Goal: Download file/media

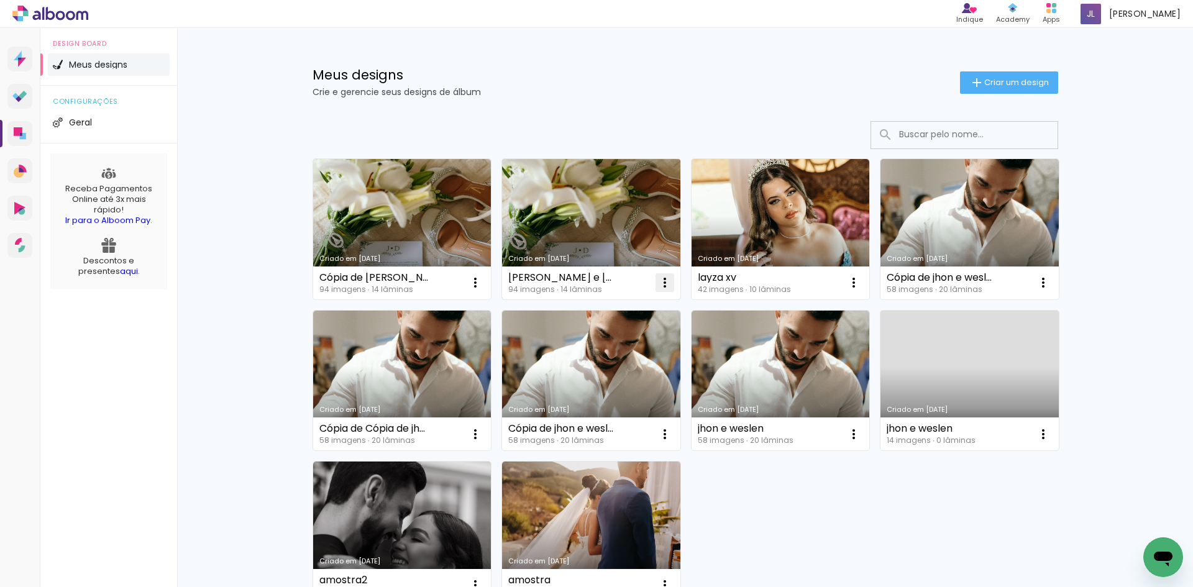
click at [657, 278] on iron-icon at bounding box center [664, 282] width 15 height 15
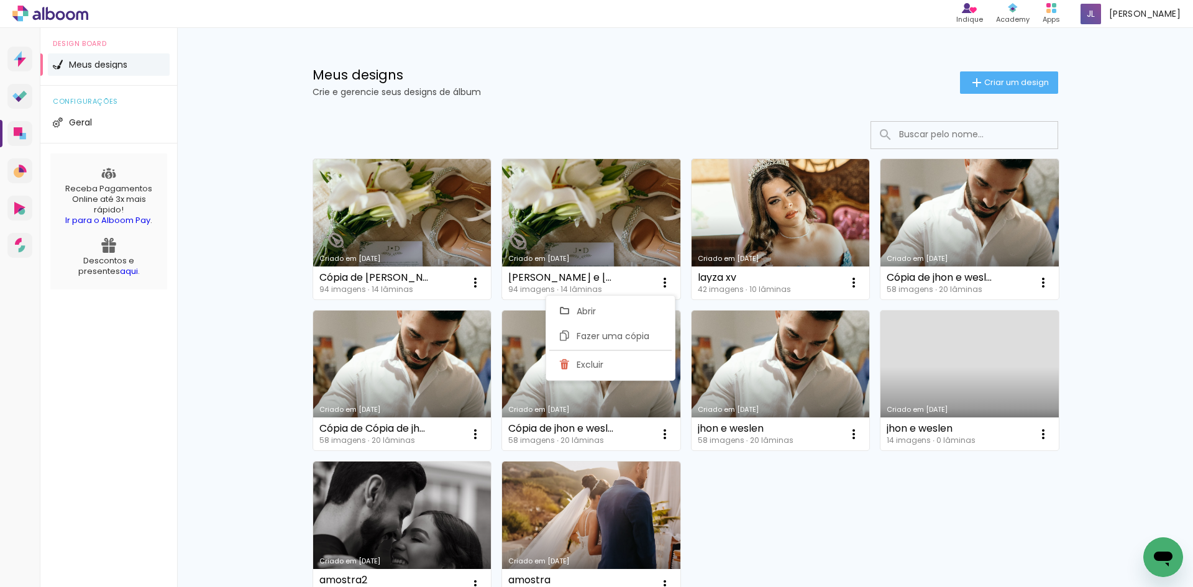
click at [567, 214] on link "Criado em [DATE]" at bounding box center [591, 229] width 178 height 140
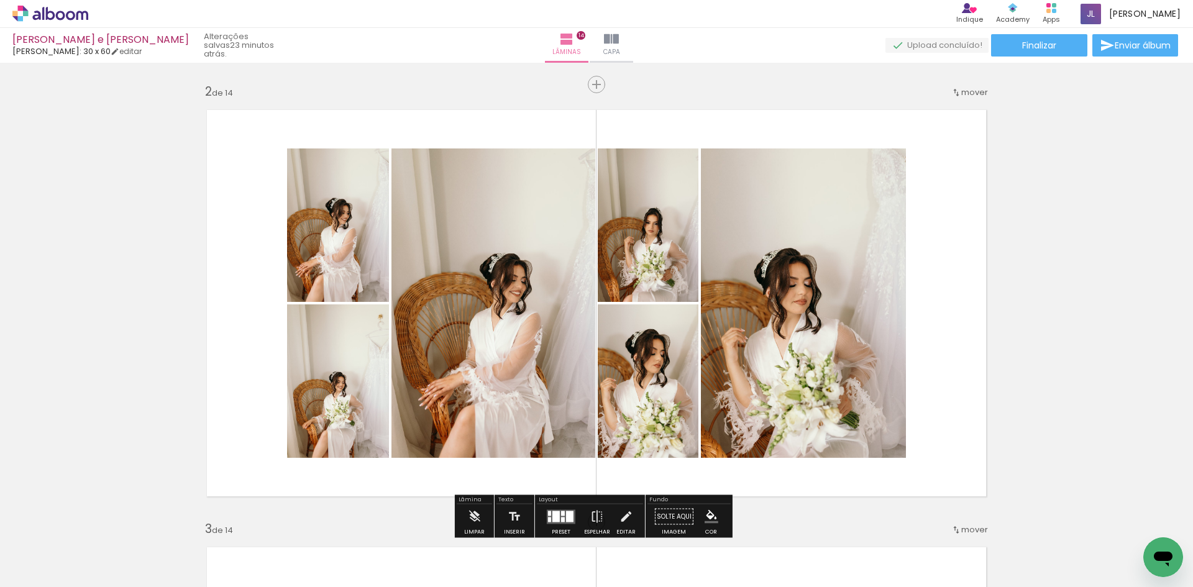
scroll to position [248, 0]
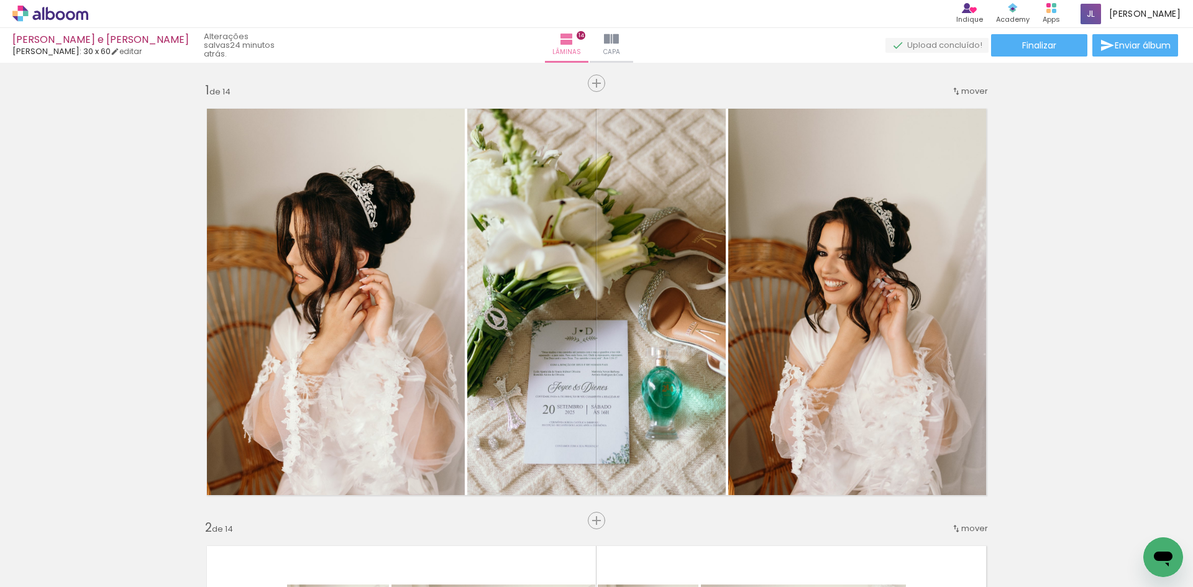
scroll to position [248, 0]
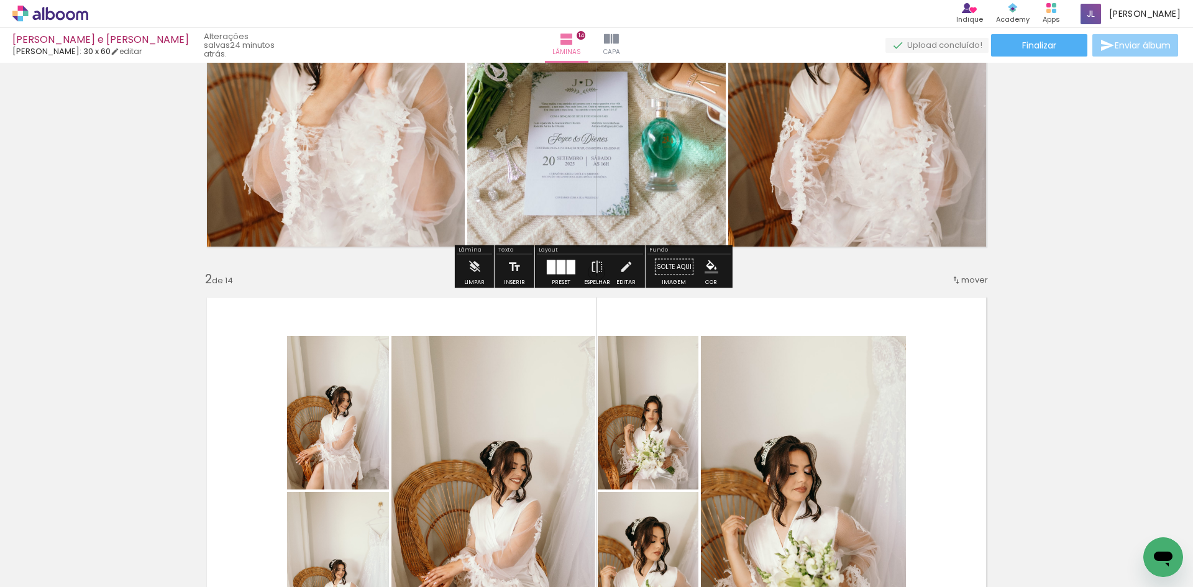
click at [1122, 46] on span "Enviar álbum" at bounding box center [1142, 45] width 56 height 9
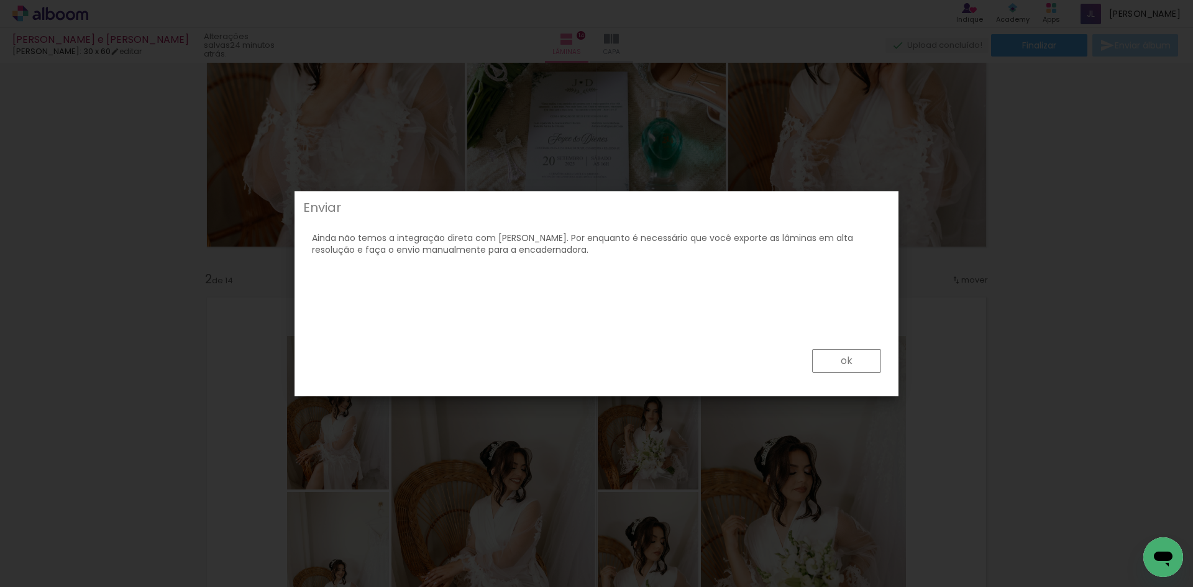
click at [858, 353] on paper-button "ok" at bounding box center [846, 361] width 69 height 24
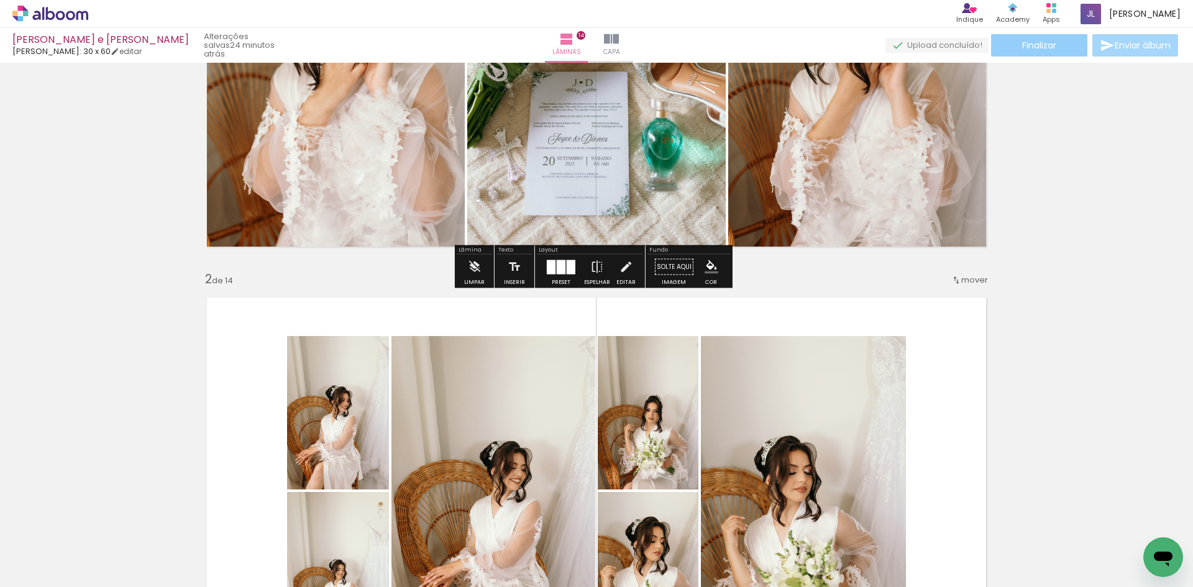
click at [1047, 43] on span "Finalizar" at bounding box center [1039, 45] width 34 height 9
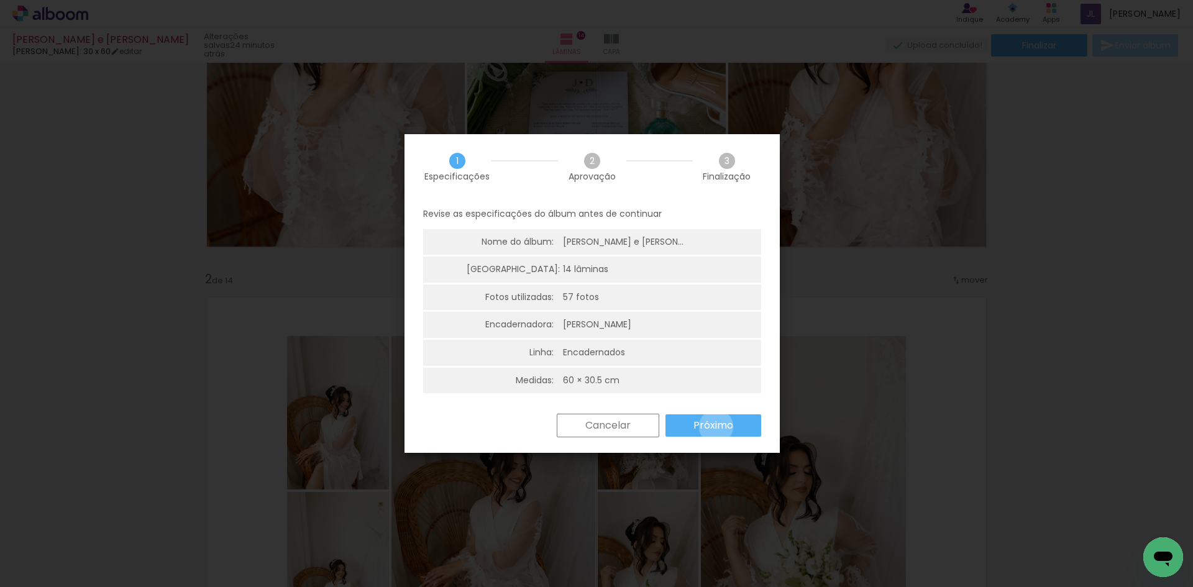
click at [0, 0] on slot "Próximo" at bounding box center [0, 0] width 0 height 0
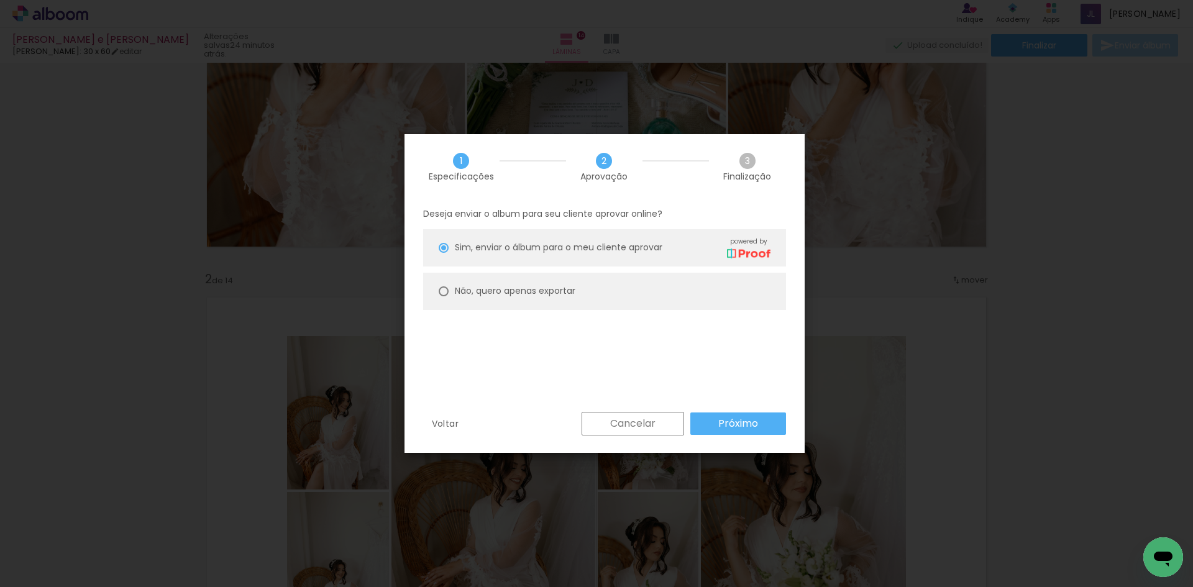
click at [597, 301] on paper-radio-button "Não, quero apenas exportar" at bounding box center [604, 291] width 363 height 37
type paper-radio-button "on"
click at [0, 0] on slot "Próximo" at bounding box center [0, 0] width 0 height 0
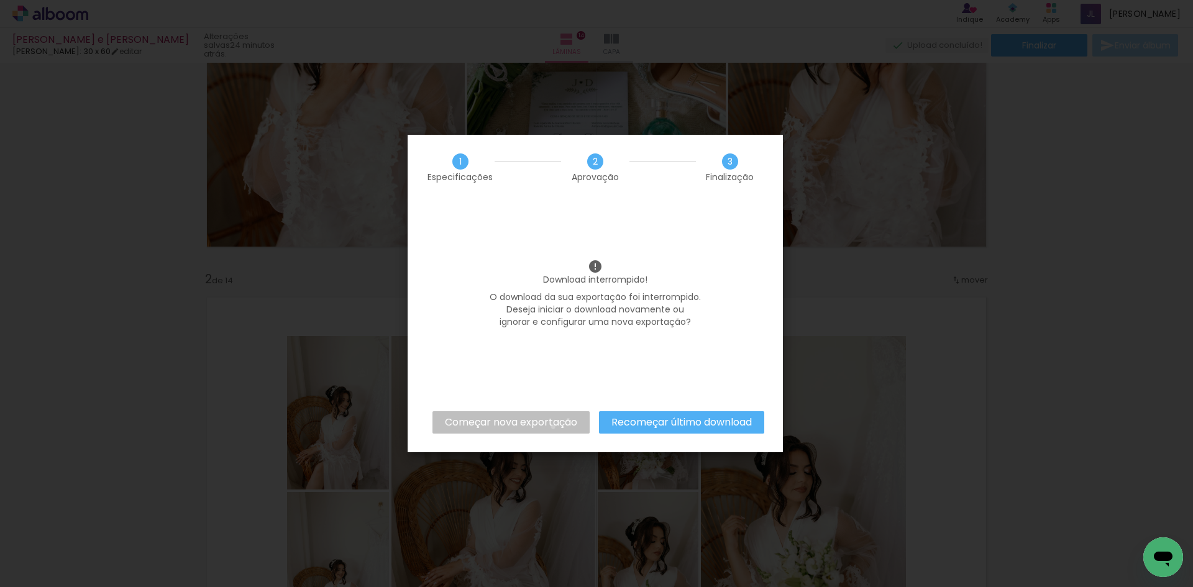
click at [0, 0] on slot "Começar nova exportação" at bounding box center [0, 0] width 0 height 0
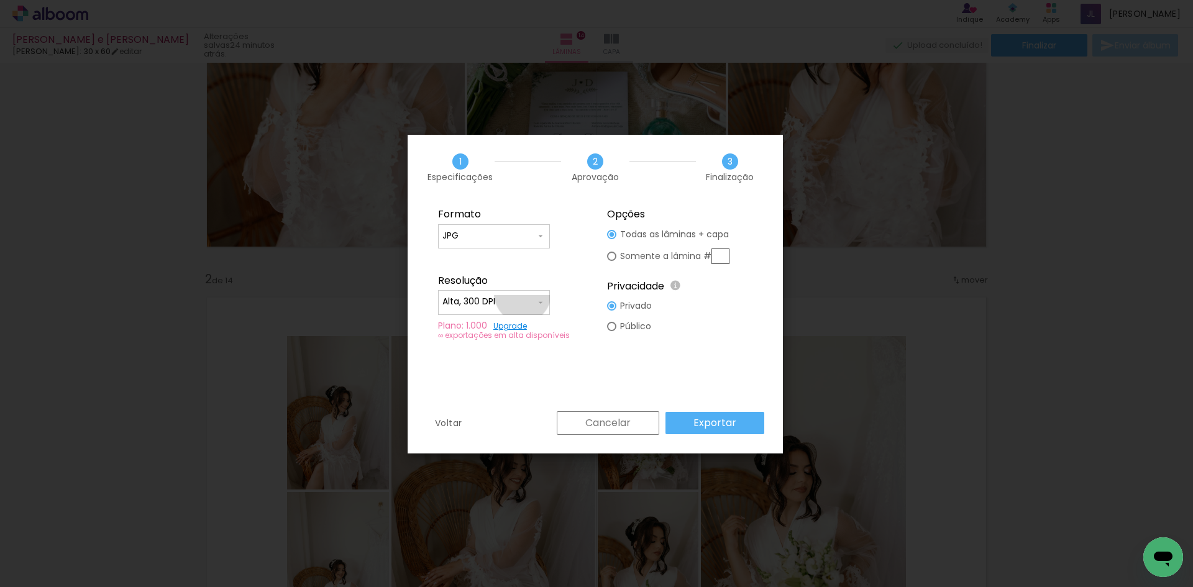
click at [522, 294] on paper-input-container "Alta, 300 DPI" at bounding box center [494, 302] width 112 height 25
click at [507, 323] on paper-item "Baixa" at bounding box center [494, 324] width 112 height 25
type input "Baixa"
click at [0, 0] on slot "Exportar" at bounding box center [0, 0] width 0 height 0
